Goal: Information Seeking & Learning: Learn about a topic

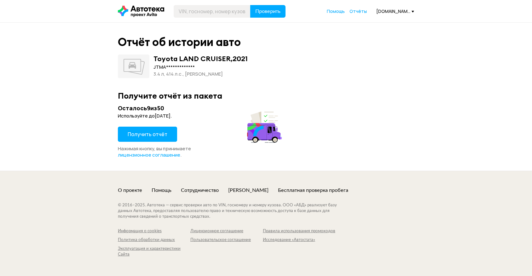
click at [164, 132] on span "Получить отчёт" at bounding box center [148, 134] width 40 height 7
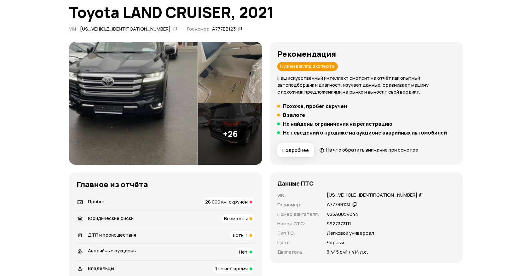
scroll to position [114, 0]
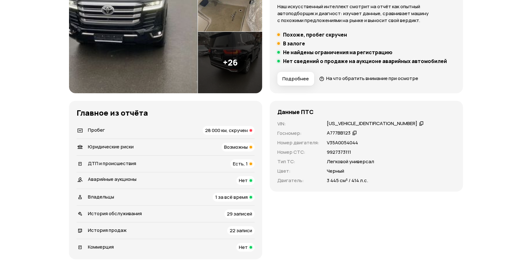
click at [227, 131] on span "28 000 км, скручен" at bounding box center [226, 130] width 43 height 7
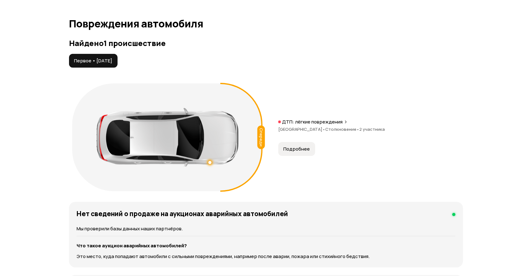
scroll to position [642, 0]
click at [287, 145] on button "Подробнее" at bounding box center [296, 150] width 37 height 14
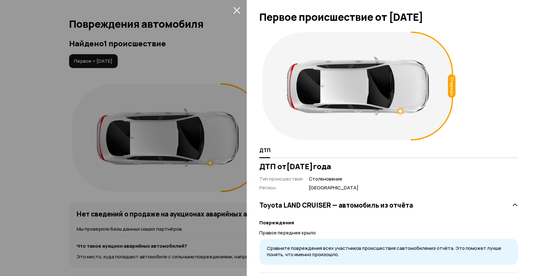
click at [236, 9] on icon "закрыть" at bounding box center [236, 10] width 7 height 7
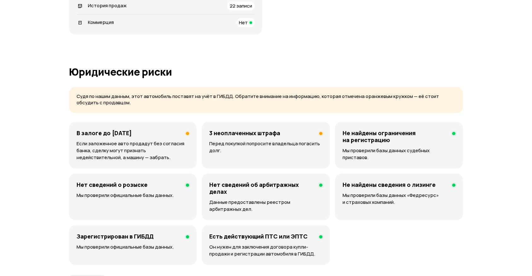
scroll to position [384, 0]
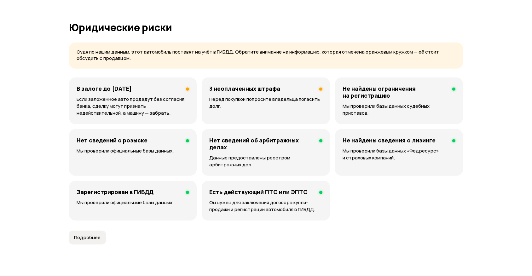
click at [162, 94] on div "В залоге до 20 декабря 2028 года Если заложенное авто продадут без согласия бан…" at bounding box center [133, 101] width 128 height 47
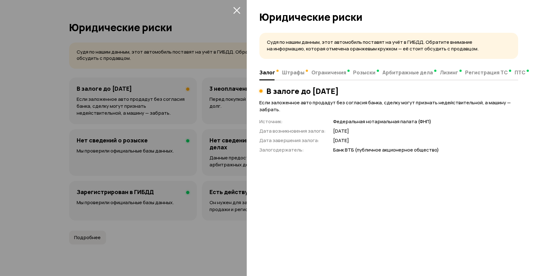
click at [236, 8] on icon "закрыть" at bounding box center [236, 10] width 7 height 7
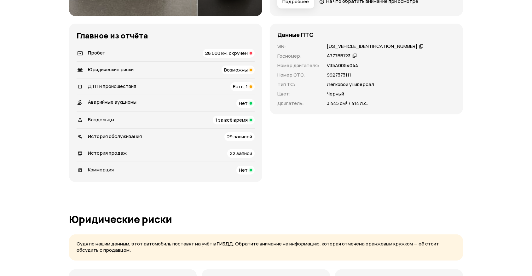
scroll to position [126, 0]
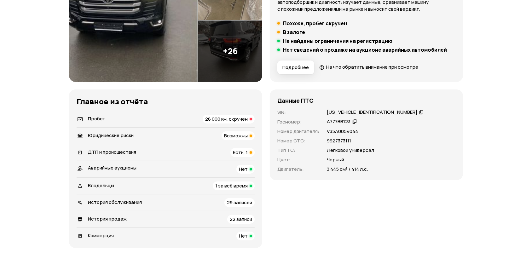
click at [245, 134] on span "Возможны" at bounding box center [236, 135] width 24 height 7
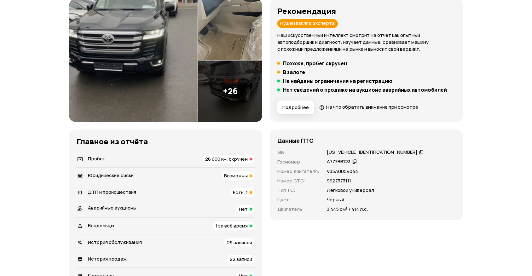
scroll to position [0, 0]
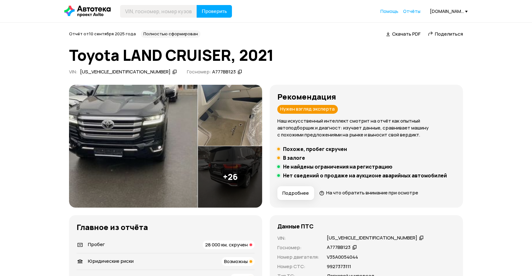
click at [151, 112] on img at bounding box center [133, 146] width 129 height 123
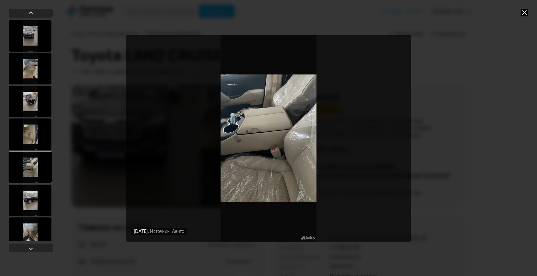
click at [524, 9] on icon at bounding box center [524, 13] width 8 height 8
